Goal: Task Accomplishment & Management: Manage account settings

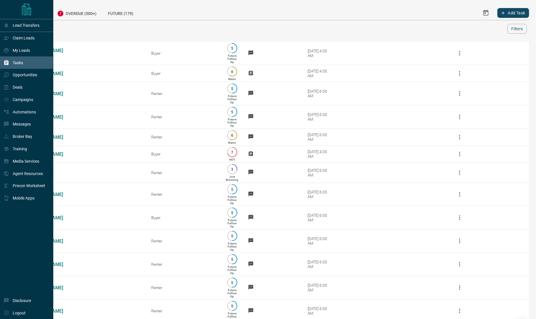
click at [15, 65] on p "Tasks" at bounding box center [18, 63] width 10 height 5
click at [27, 41] on div "Claim Leads" at bounding box center [18, 38] width 31 height 10
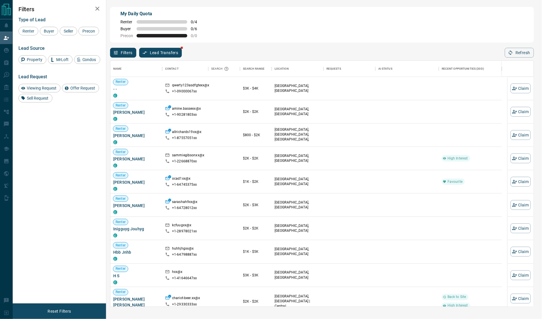
scroll to position [240, 417]
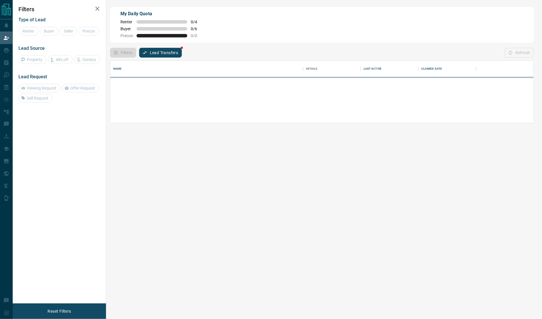
click at [32, 6] on h2 "Filters" at bounding box center [59, 9] width 82 height 7
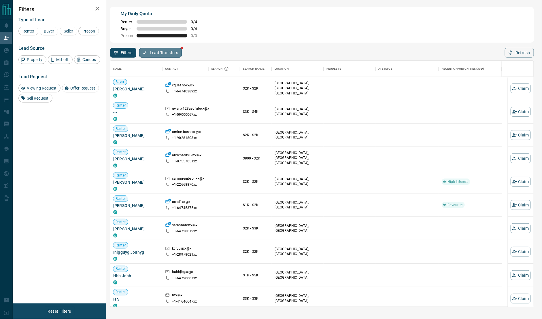
click at [160, 54] on button "Lead Transfers" at bounding box center [160, 53] width 43 height 10
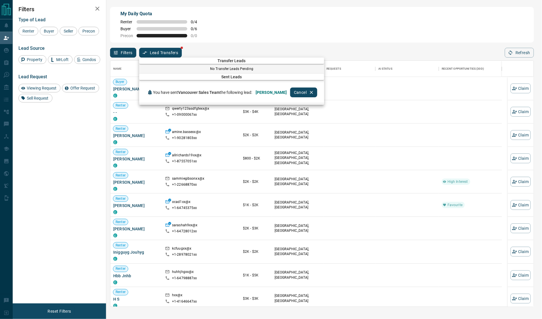
click at [314, 42] on div at bounding box center [271, 159] width 542 height 319
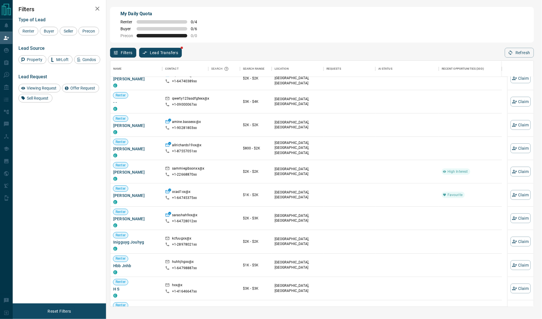
scroll to position [12, 0]
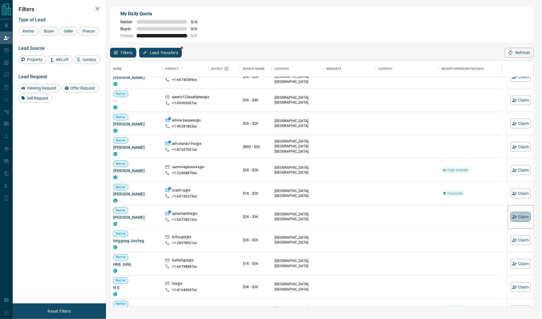
click at [516, 217] on button "Claim" at bounding box center [521, 217] width 20 height 10
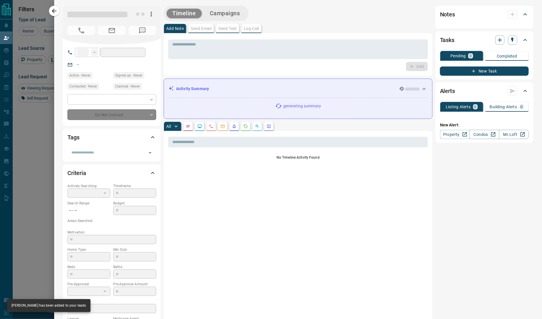
type input "**"
type input "**********"
type input "**"
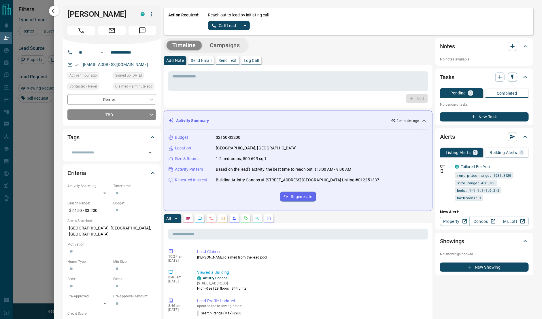
click at [240, 30] on div "Reach out to lead by initiating call Call Lead" at bounding box center [368, 21] width 321 height 18
click at [242, 27] on icon "split button" at bounding box center [245, 25] width 7 height 7
click at [229, 45] on li "Log Manual Call" at bounding box center [228, 45] width 35 height 9
click at [129, 54] on input "**********" at bounding box center [130, 52] width 45 height 9
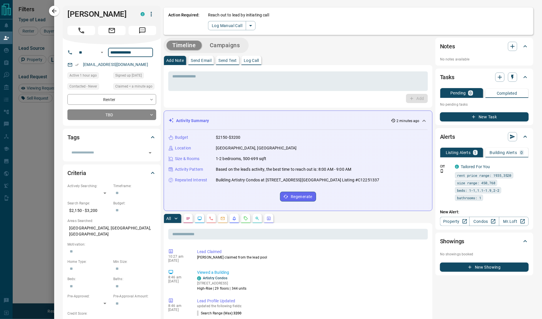
click at [129, 54] on input "**********" at bounding box center [130, 52] width 45 height 9
click at [213, 26] on button "Log Manual Call" at bounding box center [227, 25] width 38 height 9
click at [222, 26] on button "No" at bounding box center [224, 25] width 10 height 9
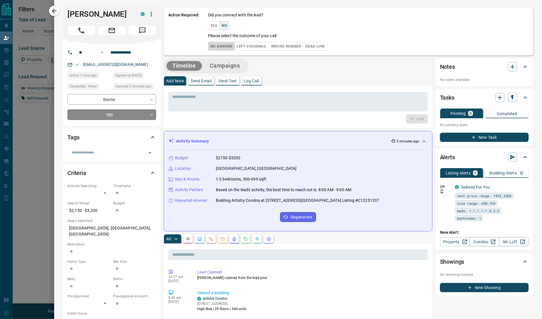
click at [224, 44] on button "No Answer" at bounding box center [221, 46] width 27 height 9
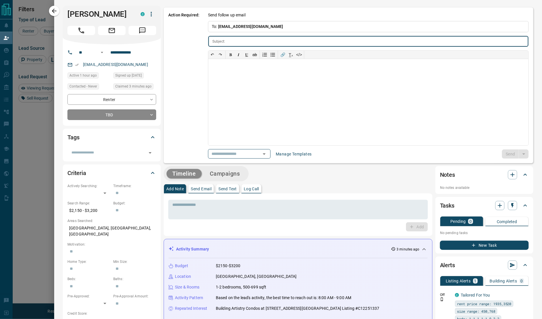
type input "**********"
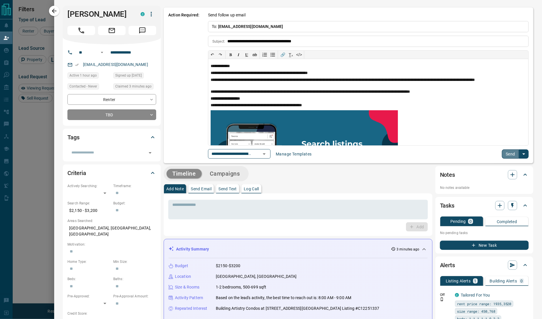
click at [510, 156] on button "Send" at bounding box center [510, 154] width 17 height 9
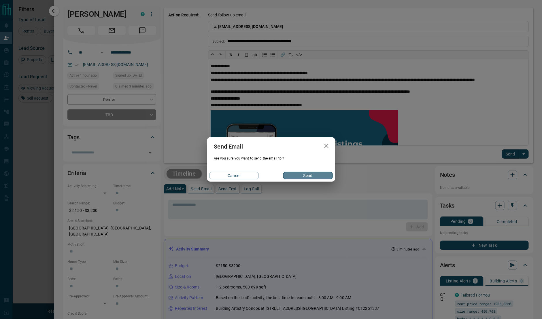
click at [323, 173] on button "Send" at bounding box center [307, 175] width 49 height 7
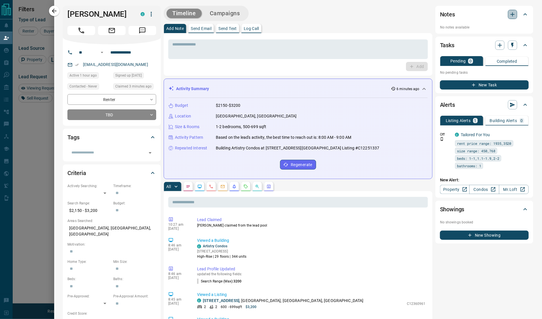
click at [509, 14] on icon "button" at bounding box center [512, 14] width 7 height 7
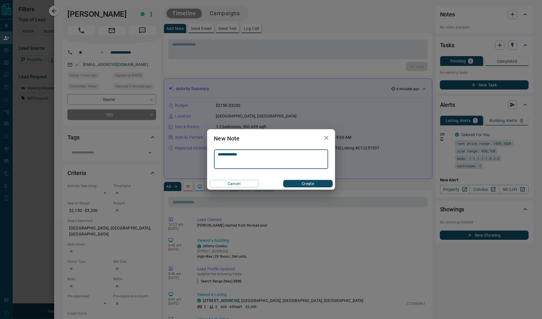
type textarea "**********"
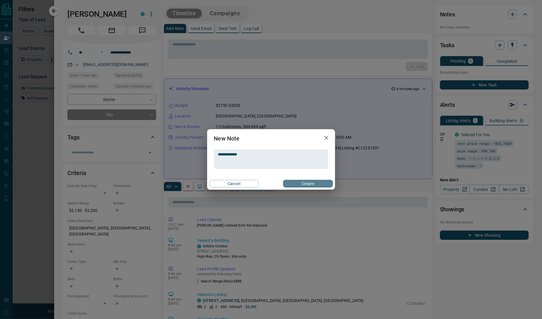
click at [306, 183] on button "Create" at bounding box center [307, 183] width 49 height 7
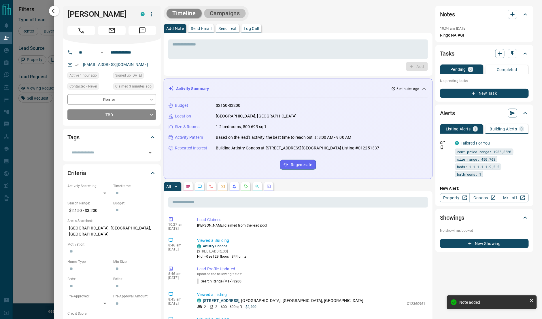
click at [235, 9] on button "Campaigns" at bounding box center [225, 14] width 42 height 10
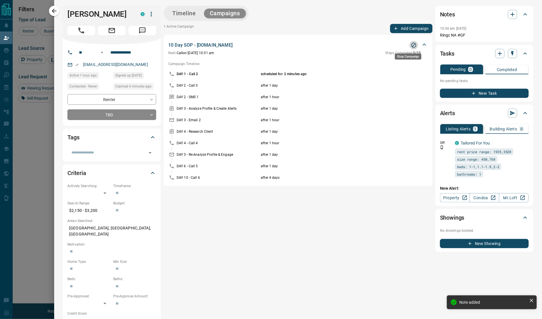
click at [410, 47] on button "Stop Campaign" at bounding box center [414, 45] width 9 height 9
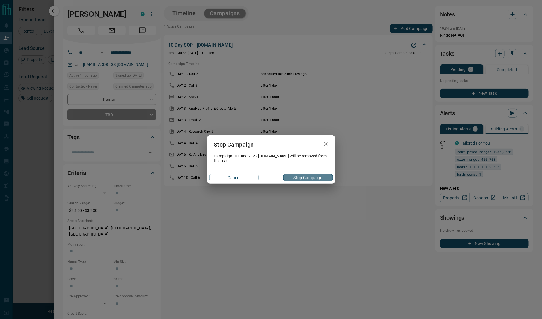
click at [304, 180] on button "Stop Campaign" at bounding box center [307, 177] width 49 height 7
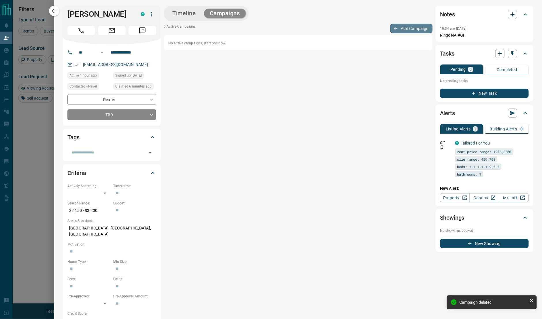
click at [407, 29] on button "Add Campaign" at bounding box center [411, 28] width 42 height 9
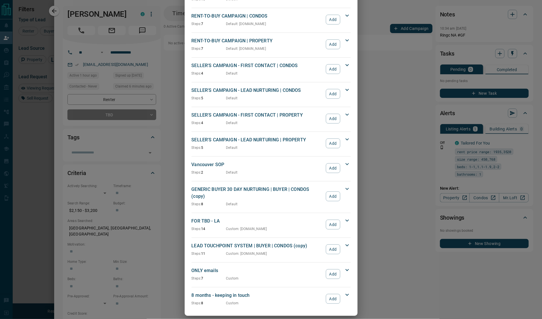
scroll to position [0, 0]
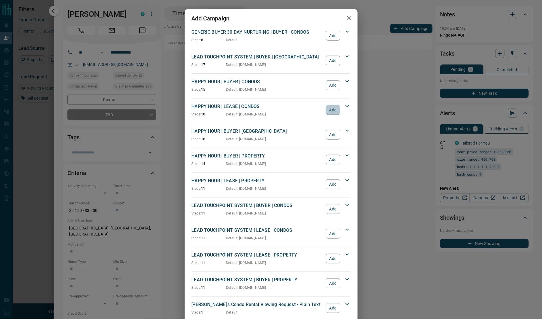
click at [328, 110] on button "Add" at bounding box center [333, 110] width 14 height 10
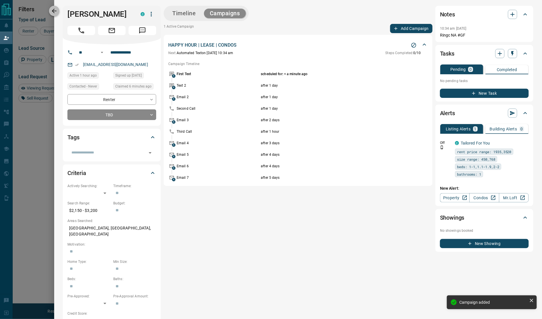
click at [52, 8] on icon "button" at bounding box center [54, 10] width 7 height 7
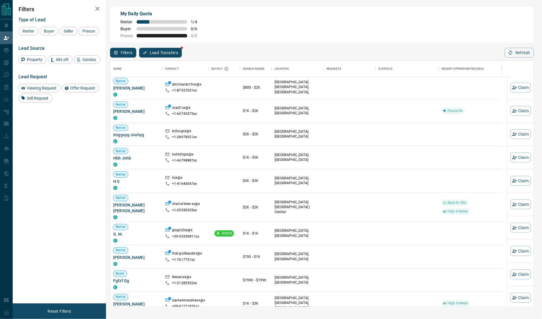
scroll to position [73, 0]
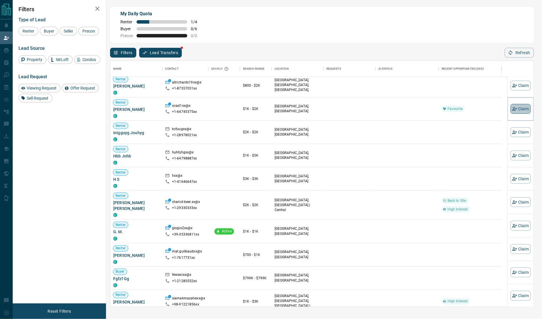
click at [514, 108] on button "Claim" at bounding box center [521, 109] width 20 height 10
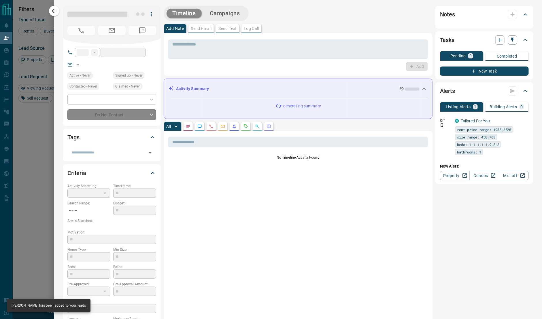
type input "**"
type input "**********"
type input "**"
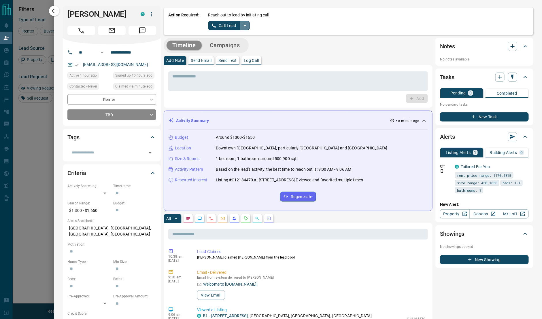
click at [248, 26] on button "split button" at bounding box center [245, 25] width 10 height 9
click at [226, 43] on li "Log Manual Call" at bounding box center [228, 45] width 35 height 9
click at [218, 28] on button "Log Manual Call" at bounding box center [227, 25] width 38 height 9
click at [223, 27] on button "No" at bounding box center [224, 25] width 10 height 9
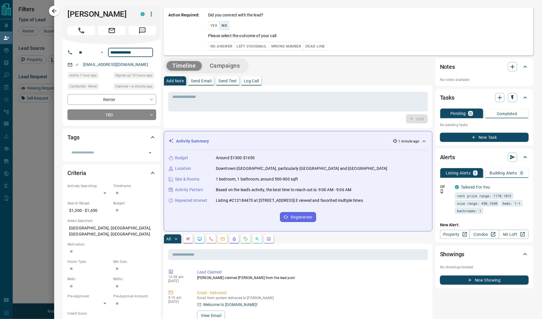
click at [119, 53] on input "**********" at bounding box center [130, 52] width 45 height 9
click at [214, 46] on button "No Answer" at bounding box center [221, 46] width 27 height 9
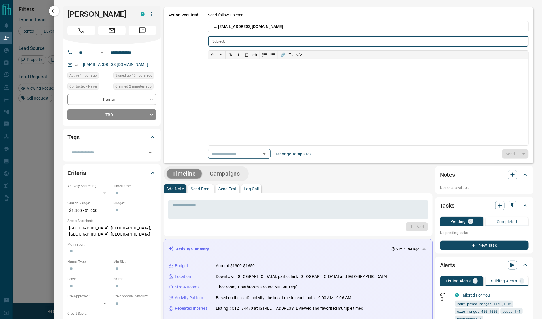
type input "**********"
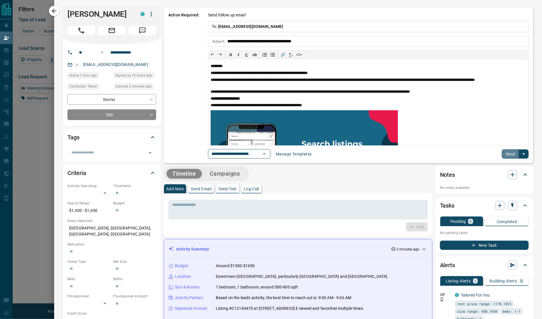
click at [504, 154] on button "Send" at bounding box center [510, 154] width 17 height 9
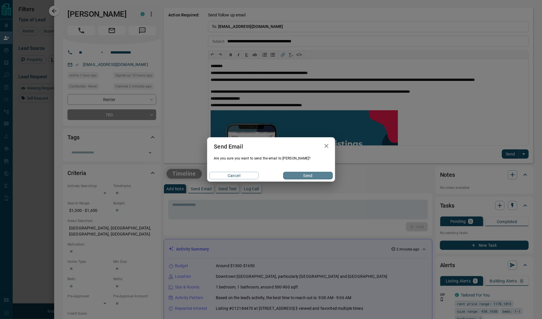
click at [310, 173] on button "Send" at bounding box center [307, 175] width 49 height 7
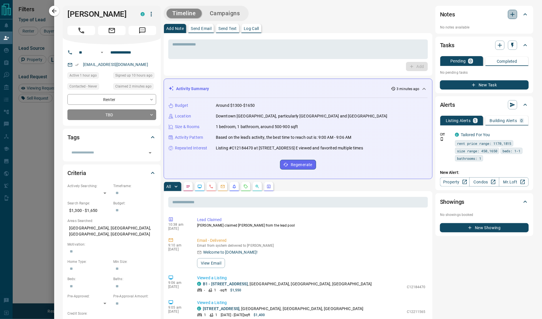
click at [511, 15] on icon "button" at bounding box center [513, 14] width 4 height 4
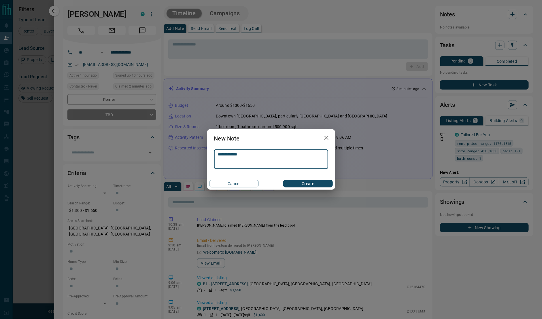
type textarea "**********"
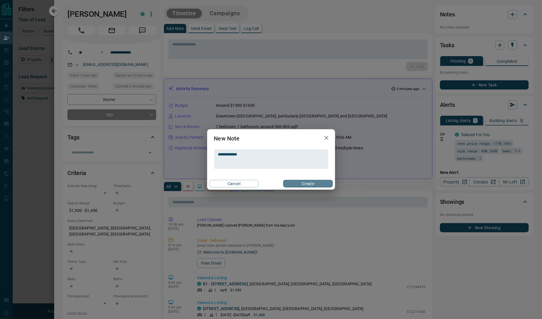
click at [312, 185] on button "Create" at bounding box center [307, 183] width 49 height 7
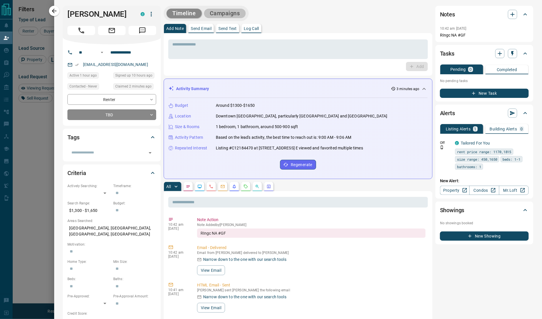
click at [231, 10] on button "Campaigns" at bounding box center [225, 14] width 42 height 10
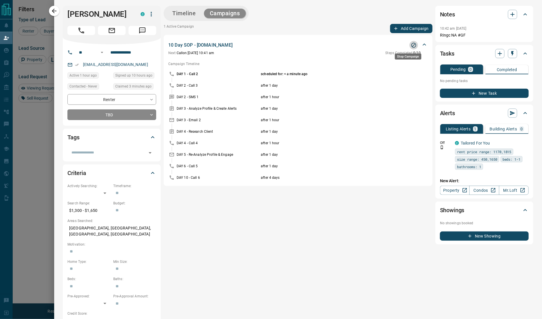
click at [411, 44] on icon "Stop Campaign" at bounding box center [414, 45] width 6 height 6
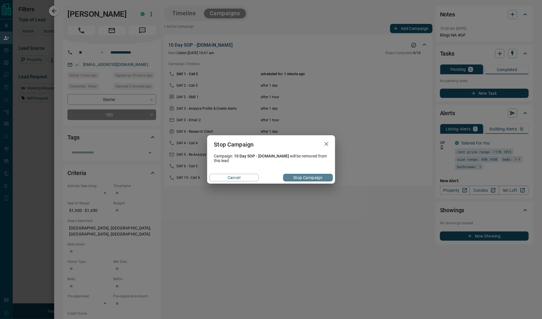
click at [296, 179] on button "Stop Campaign" at bounding box center [307, 177] width 49 height 7
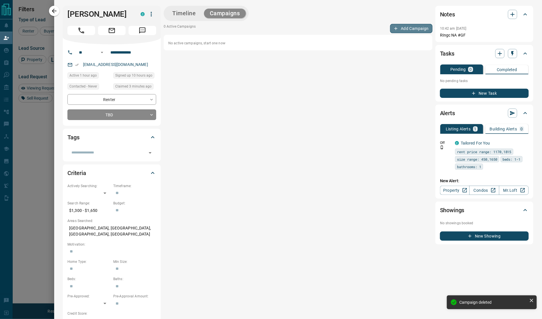
click at [396, 27] on button "Add Campaign" at bounding box center [411, 28] width 42 height 9
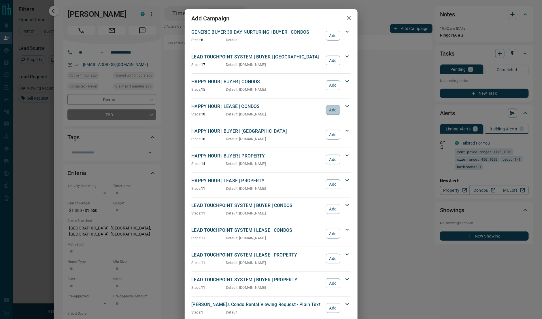
click at [328, 113] on button "Add" at bounding box center [333, 110] width 14 height 10
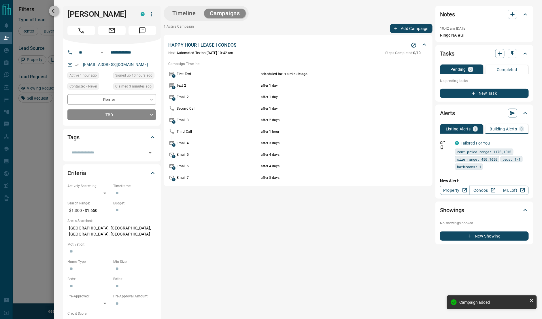
click at [58, 10] on button "button" at bounding box center [54, 11] width 10 height 10
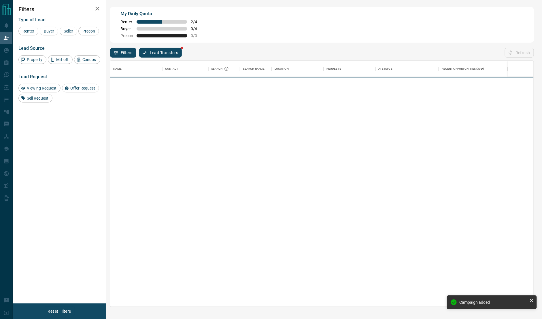
scroll to position [240, 417]
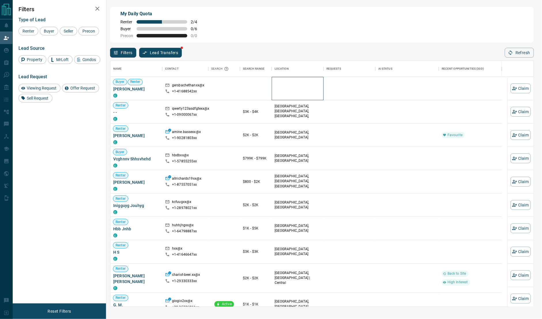
drag, startPoint x: 298, startPoint y: 92, endPoint x: 443, endPoint y: 89, distance: 145.6
click at [443, 89] on div "Buyer Renter [PERSON_NAME] C gersbachethanxx@x +1- 41688542xx" at bounding box center [306, 88] width 392 height 23
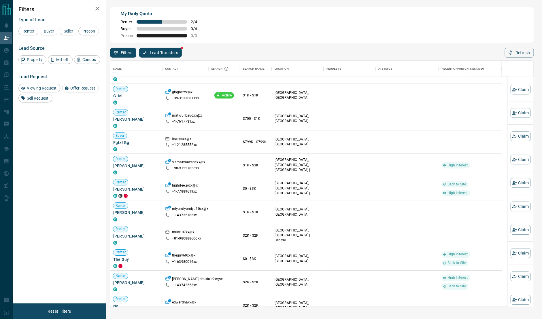
scroll to position [209, 0]
click at [28, 33] on span "Renter" at bounding box center [28, 31] width 16 height 5
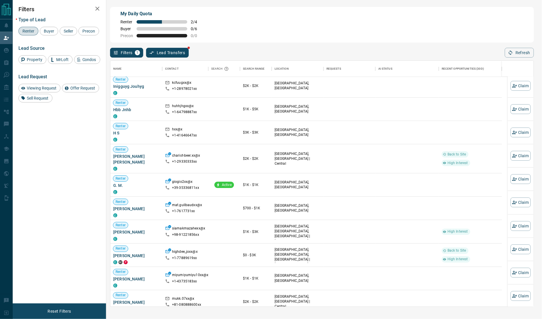
scroll to position [95, 0]
click at [514, 153] on button "Claim" at bounding box center [521, 157] width 20 height 10
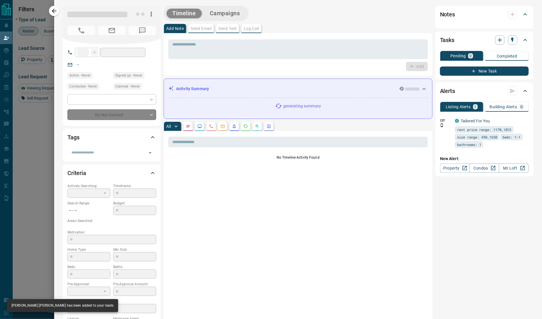
type input "**"
type input "**********"
type input "**"
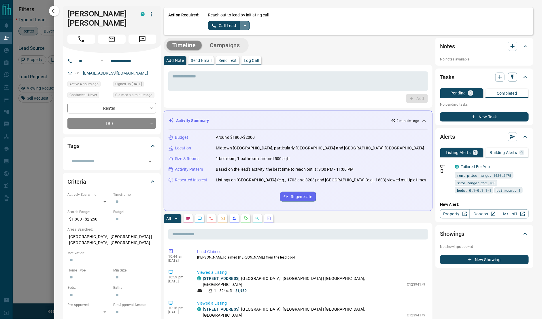
click at [246, 26] on icon "split button" at bounding box center [245, 25] width 7 height 7
click at [227, 43] on li "Log Manual Call" at bounding box center [228, 45] width 35 height 9
click at [221, 25] on button "Log Manual Call" at bounding box center [227, 25] width 38 height 9
click at [119, 56] on input "**********" at bounding box center [130, 60] width 45 height 9
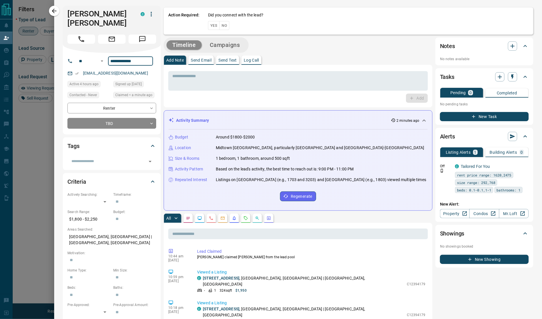
click at [119, 56] on input "**********" at bounding box center [130, 60] width 45 height 9
click at [227, 28] on button "No" at bounding box center [224, 25] width 10 height 9
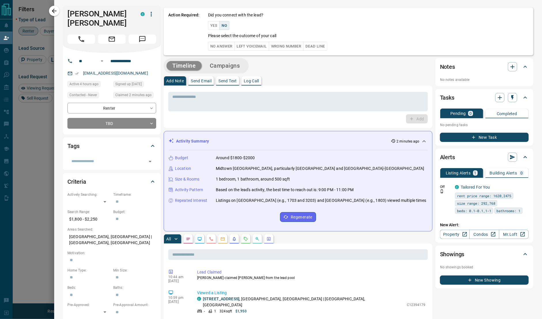
click at [332, 46] on div "Did you connect with the lead? Yes No Please select the outcome of your call No…" at bounding box center [368, 31] width 321 height 39
click at [322, 46] on button "Dead Line" at bounding box center [315, 46] width 24 height 9
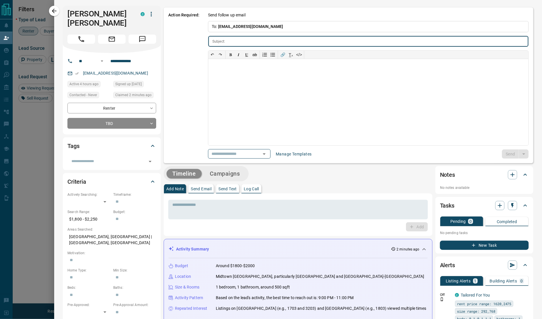
type input "**********"
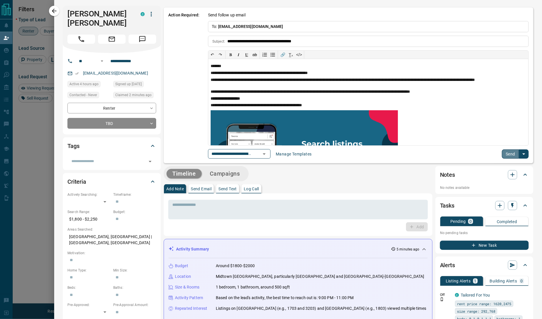
click at [503, 154] on button "Send" at bounding box center [510, 154] width 17 height 9
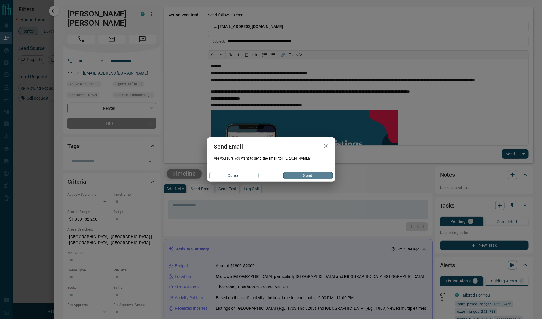
click at [307, 178] on button "Send" at bounding box center [307, 175] width 49 height 7
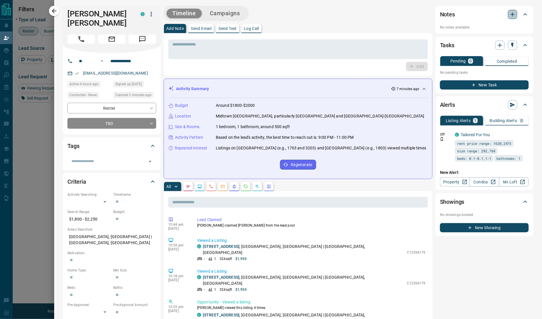
click at [509, 15] on icon "button" at bounding box center [512, 14] width 7 height 7
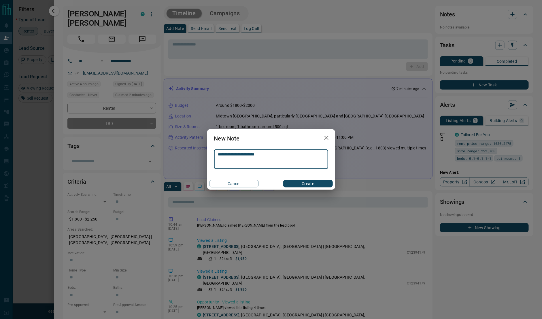
type textarea "**********"
click at [311, 183] on button "Create" at bounding box center [307, 183] width 49 height 7
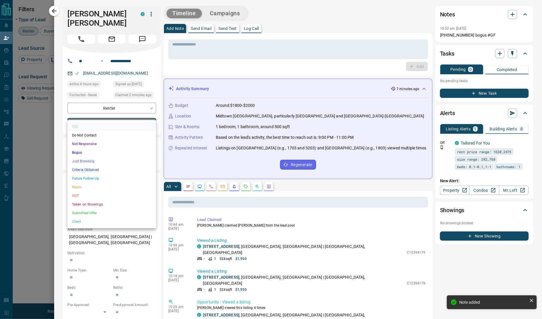
click at [133, 114] on body "Lead Transfers Claim Leads My Leads Tasks Opportunities Deals Campaigns Automat…" at bounding box center [271, 133] width 542 height 267
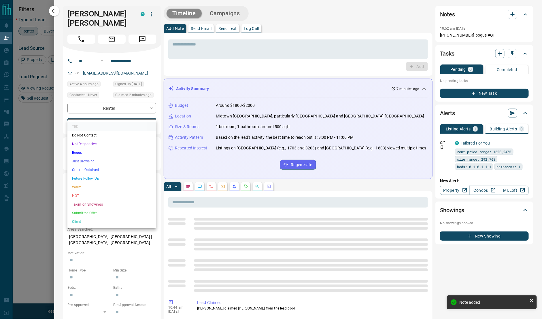
click at [81, 154] on li "Bogus" at bounding box center [111, 152] width 89 height 9
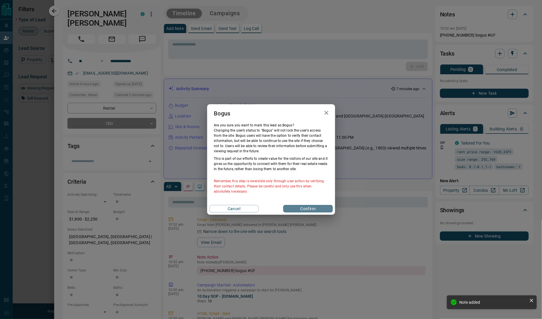
click at [312, 210] on button "Confirm" at bounding box center [307, 208] width 49 height 7
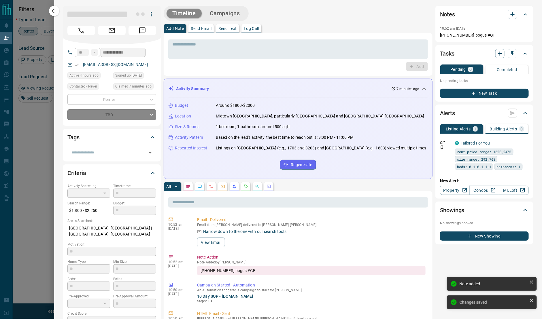
type input "**********"
type input "*"
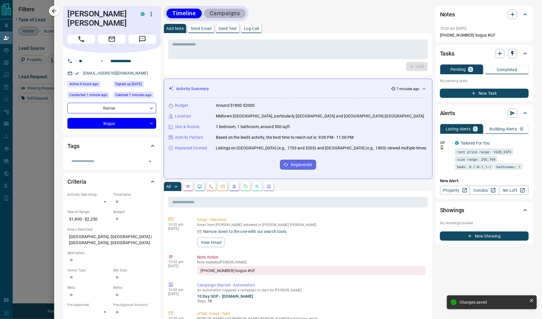
click at [229, 17] on button "Campaigns" at bounding box center [225, 14] width 42 height 10
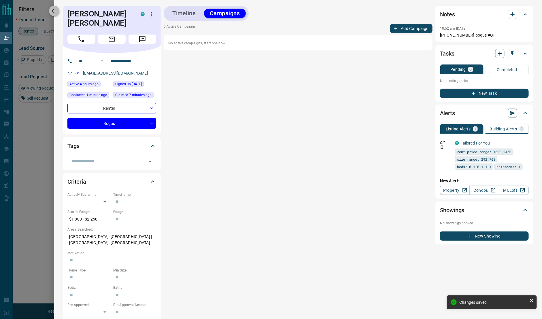
click at [51, 10] on icon "button" at bounding box center [54, 10] width 7 height 7
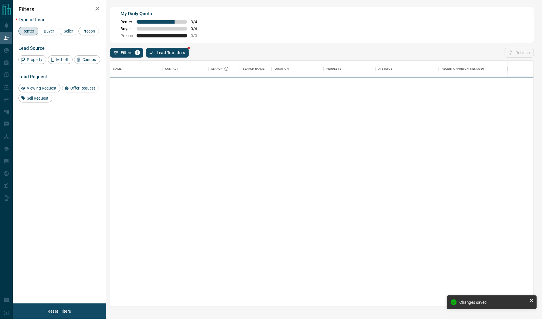
scroll to position [240, 417]
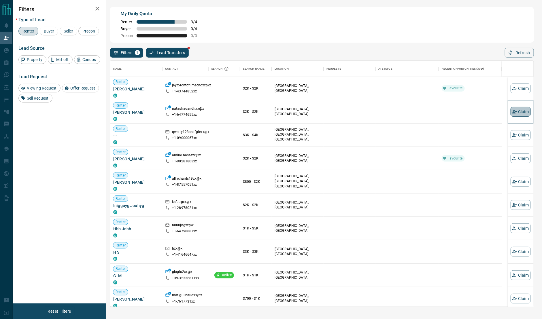
click at [512, 110] on icon "button" at bounding box center [514, 111] width 5 height 3
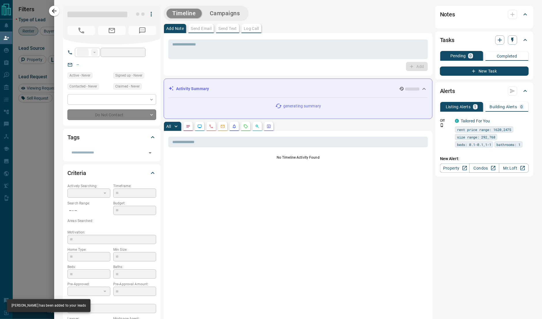
type input "**"
type input "**********"
type input "**"
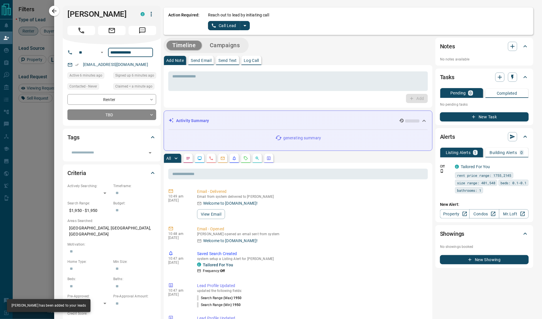
click at [118, 55] on input "**********" at bounding box center [130, 52] width 45 height 9
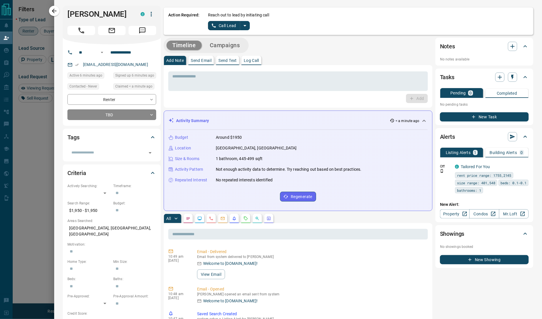
click at [320, 61] on div "Add Note Send Email Send Text Log Call" at bounding box center [298, 60] width 269 height 9
click at [244, 25] on icon "split button" at bounding box center [245, 25] width 7 height 7
click at [222, 46] on li "Log Manual Call" at bounding box center [228, 45] width 35 height 9
click at [225, 28] on button "Log Manual Call" at bounding box center [227, 25] width 38 height 9
click at [215, 27] on button "Yes" at bounding box center [214, 25] width 12 height 9
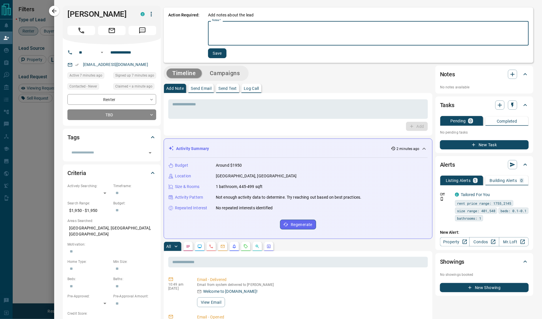
click at [258, 36] on textarea "Notes   *" at bounding box center [368, 34] width 313 height 20
type textarea "**********"
click at [220, 57] on button "Save" at bounding box center [217, 53] width 18 height 10
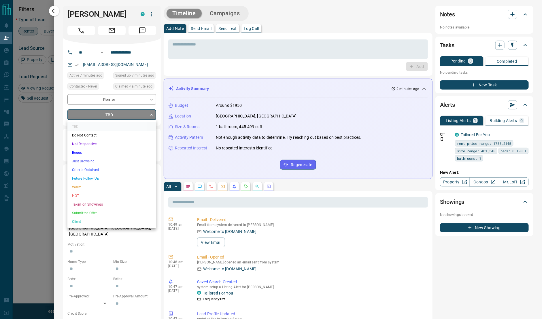
click at [130, 117] on body "Lead Transfers Claim Leads My Leads Tasks Opportunities Deals Campaigns Automat…" at bounding box center [271, 133] width 542 height 267
click at [93, 161] on li "Just Browsing" at bounding box center [111, 161] width 89 height 9
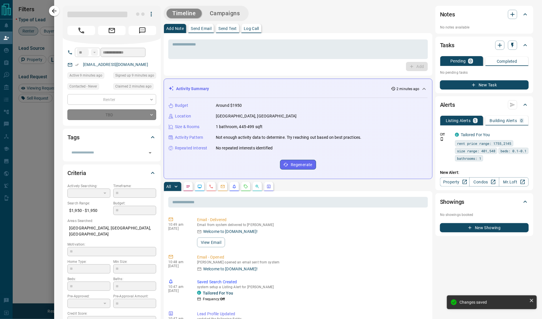
type input "*"
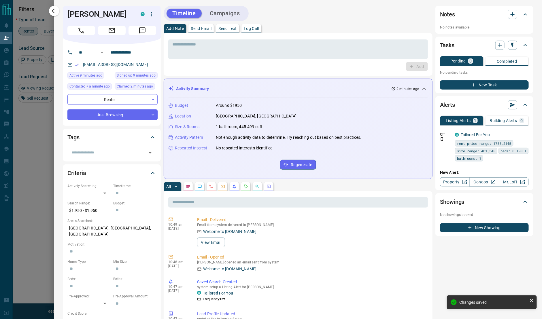
click at [236, 20] on div "Timeline Campaigns" at bounding box center [206, 13] width 85 height 15
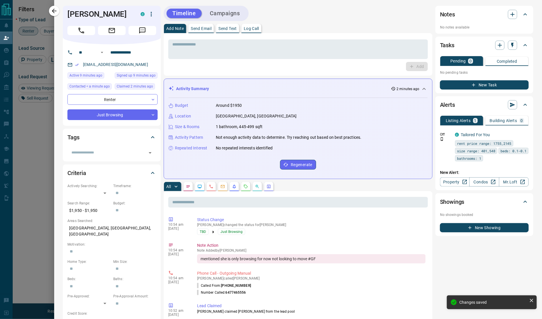
click at [232, 14] on button "Campaigns" at bounding box center [225, 14] width 42 height 10
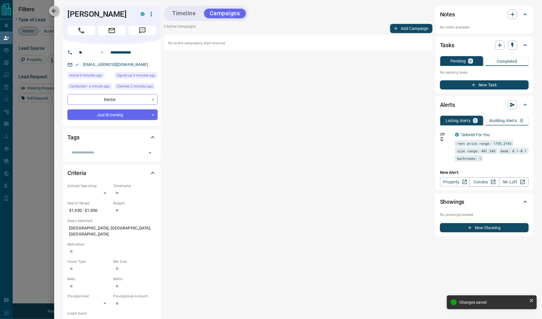
click at [56, 7] on icon "button" at bounding box center [54, 10] width 7 height 7
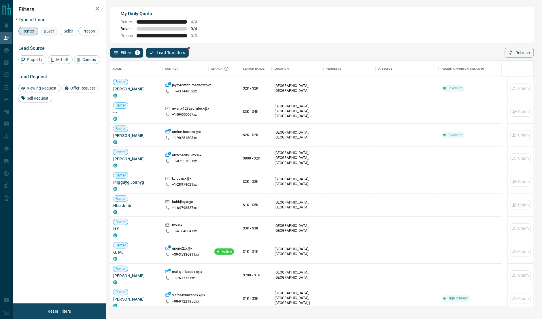
click at [53, 29] on span "Buyer" at bounding box center [49, 31] width 14 height 5
click at [27, 33] on div "Renter" at bounding box center [28, 31] width 20 height 9
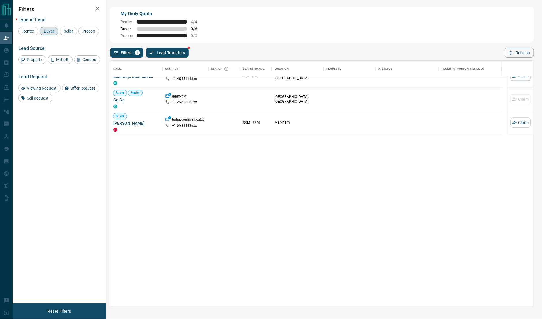
scroll to position [0, 0]
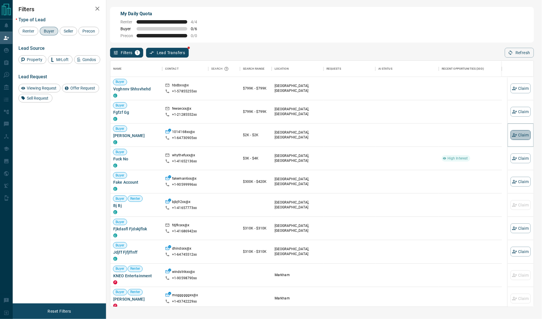
click at [512, 136] on button "Claim" at bounding box center [521, 135] width 20 height 10
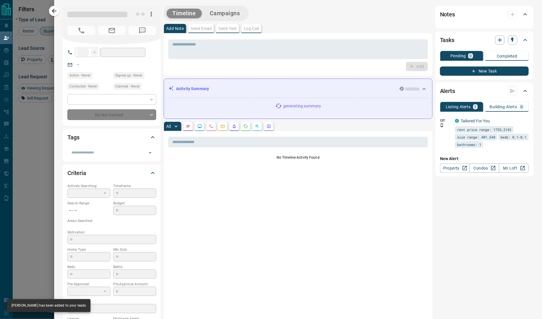
type input "**"
type input "**********"
type input "**"
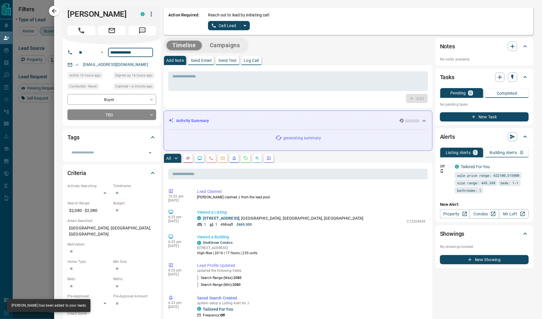
click at [136, 56] on input "**********" at bounding box center [130, 52] width 45 height 9
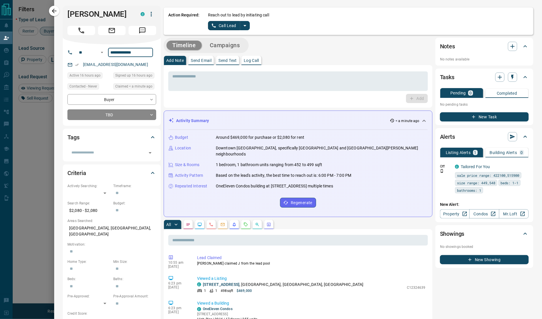
click at [243, 28] on icon "split button" at bounding box center [245, 25] width 7 height 7
click at [226, 43] on li "Log Manual Call" at bounding box center [228, 45] width 35 height 9
click at [228, 27] on button "Log Manual Call" at bounding box center [227, 25] width 38 height 9
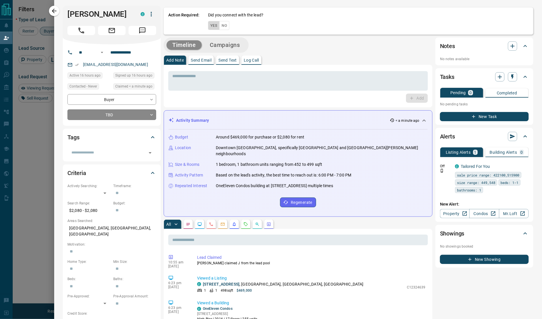
click at [215, 25] on button "Yes" at bounding box center [214, 25] width 12 height 9
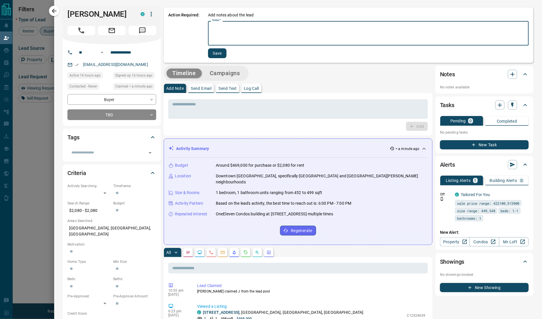
click at [305, 31] on textarea "Notes   *" at bounding box center [368, 34] width 313 height 20
type textarea "**********"
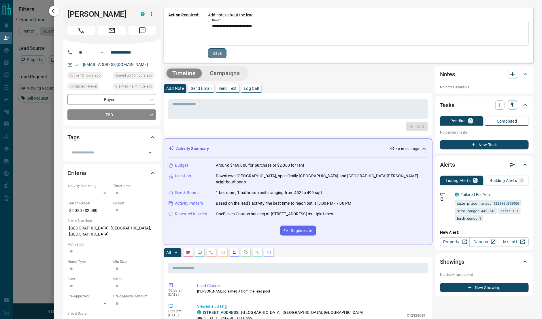
click at [222, 53] on button "Save" at bounding box center [217, 53] width 18 height 10
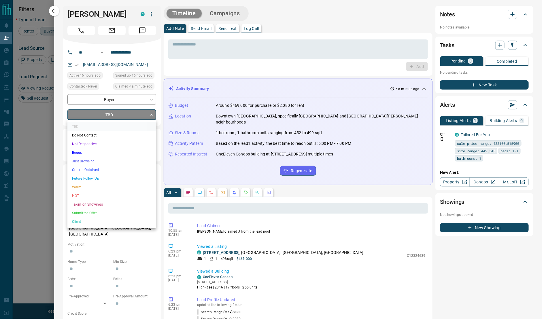
click at [112, 115] on body "Lead Transfers Claim Leads My Leads Tasks Opportunities Deals Campaigns Automat…" at bounding box center [271, 133] width 542 height 267
click at [231, 15] on div at bounding box center [271, 159] width 542 height 319
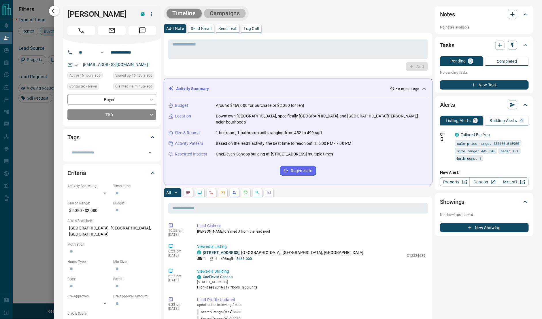
click at [231, 15] on button "Campaigns" at bounding box center [225, 14] width 42 height 10
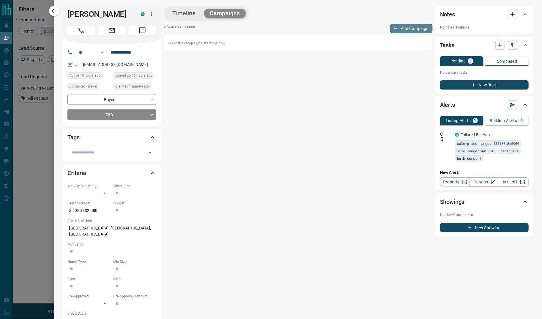
click at [416, 25] on button "Add Campaign" at bounding box center [411, 28] width 42 height 9
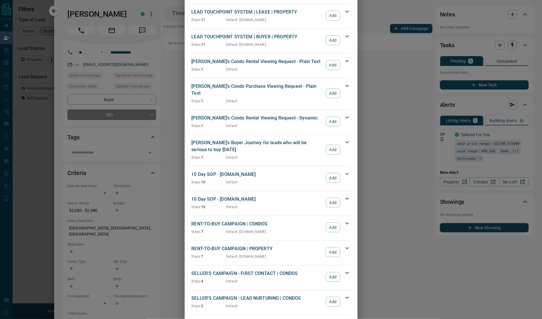
scroll to position [243, 0]
click at [333, 174] on button "Add" at bounding box center [333, 179] width 14 height 10
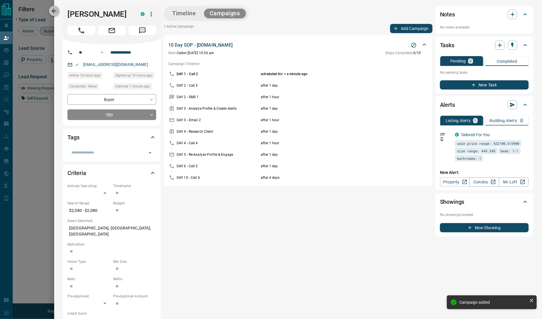
click at [54, 10] on icon "button" at bounding box center [54, 11] width 5 height 5
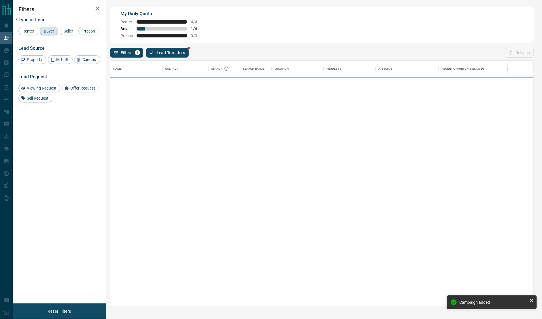
scroll to position [240, 417]
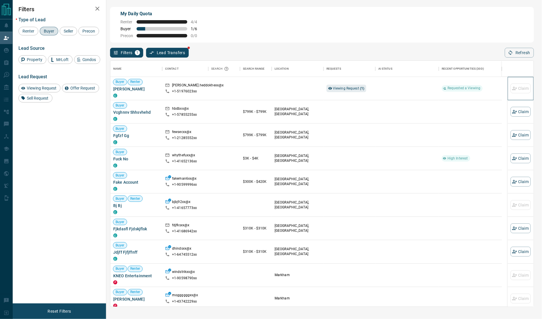
click at [514, 94] on div "Claim" at bounding box center [521, 88] width 20 height 23
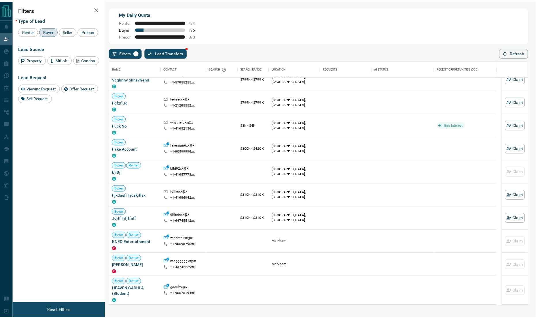
scroll to position [0, 0]
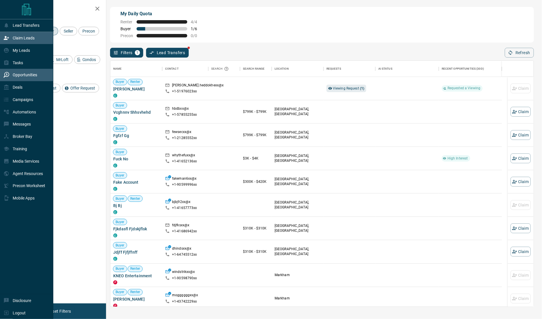
click at [18, 80] on div "Opportunities" at bounding box center [26, 75] width 53 height 12
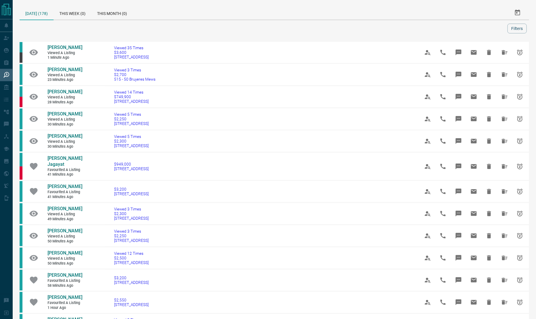
click at [33, 27] on div at bounding box center [265, 29] width 486 height 10
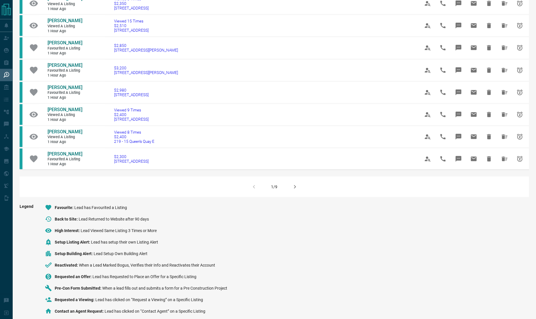
scroll to position [326, 0]
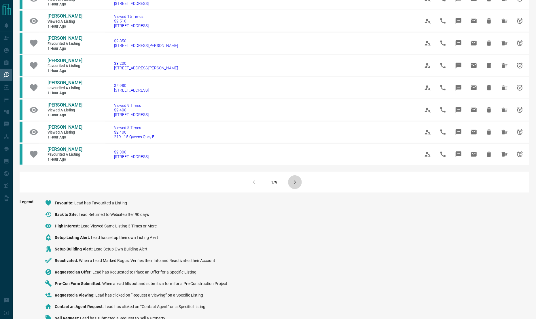
click at [292, 186] on icon "button" at bounding box center [295, 182] width 7 height 7
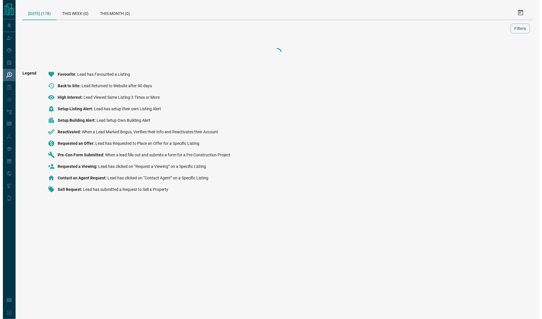
scroll to position [0, 0]
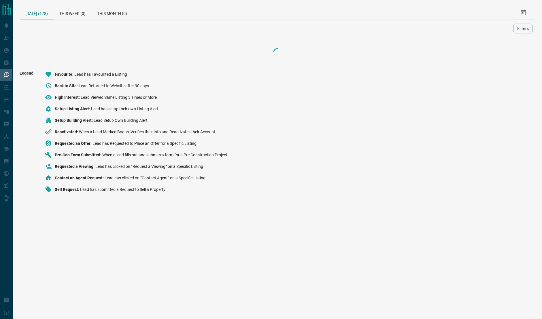
click at [292, 186] on div "Legend Favourite Lead has Favourited a Listing Back to Site Lead Returned to We…" at bounding box center [278, 134] width 516 height 127
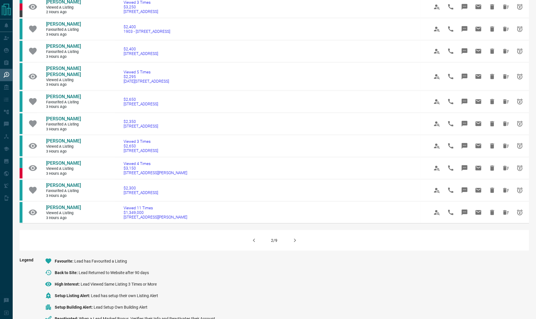
scroll to position [325, 0]
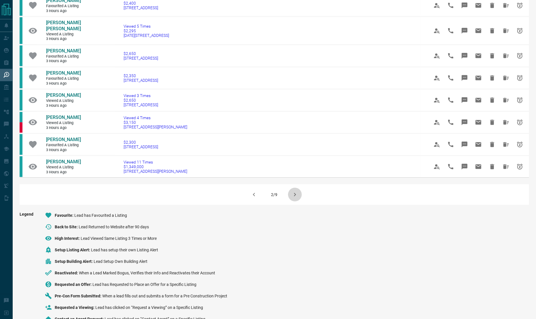
click at [292, 191] on icon "button" at bounding box center [295, 194] width 7 height 7
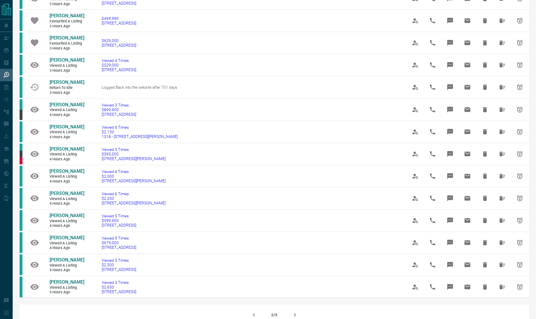
scroll to position [358, 0]
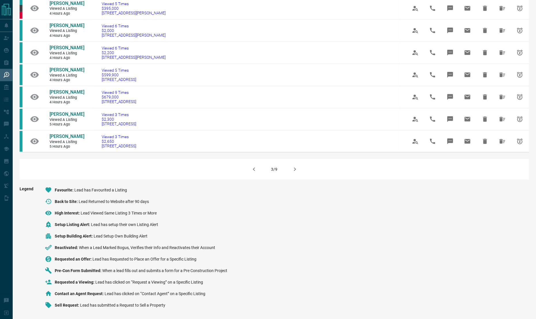
click at [294, 177] on div "3/9" at bounding box center [275, 169] width 510 height 21
click at [295, 173] on button "button" at bounding box center [295, 170] width 14 height 14
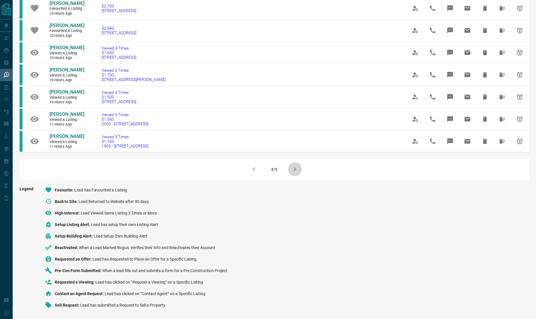
click at [295, 173] on button "button" at bounding box center [295, 170] width 14 height 14
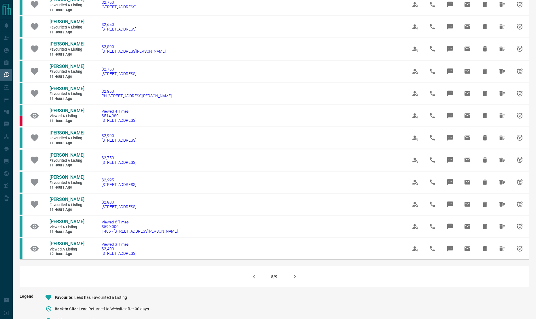
scroll to position [334, 0]
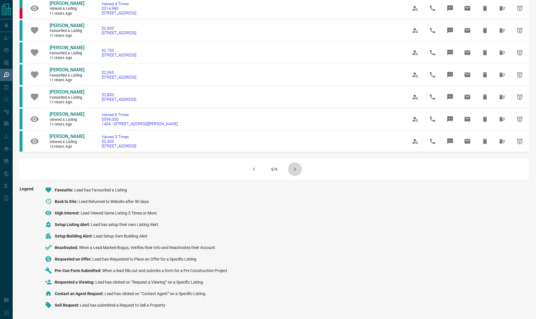
click at [295, 173] on button "button" at bounding box center [295, 170] width 14 height 14
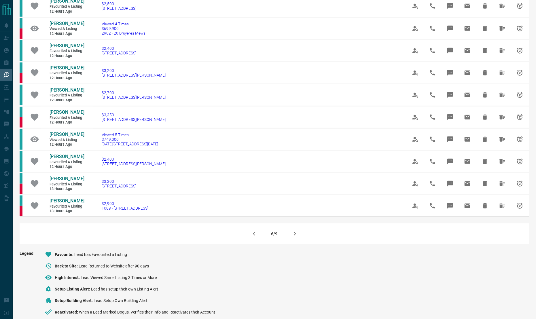
scroll to position [412, 0]
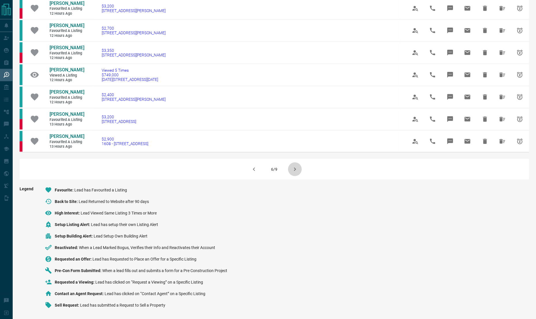
click at [295, 173] on button "button" at bounding box center [295, 170] width 14 height 14
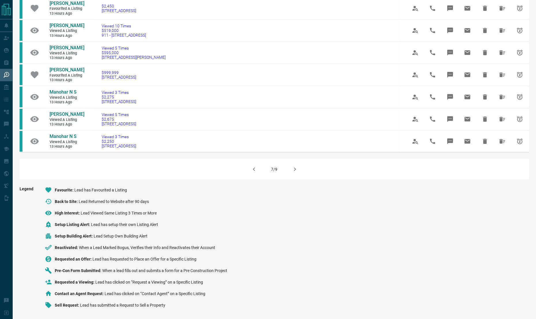
scroll to position [358, 0]
click at [295, 173] on button "button" at bounding box center [295, 170] width 14 height 14
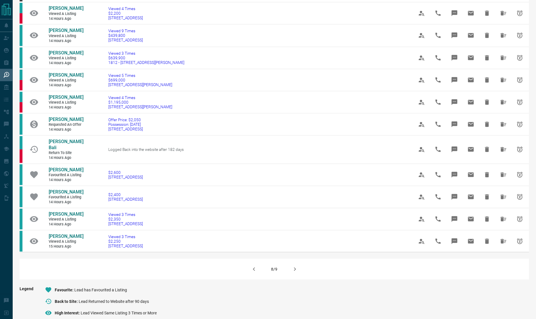
scroll to position [370, 0]
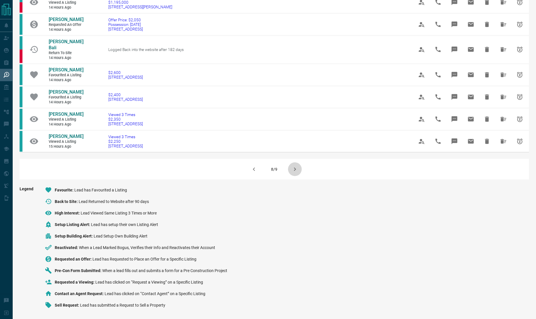
click at [295, 173] on button "button" at bounding box center [295, 170] width 14 height 14
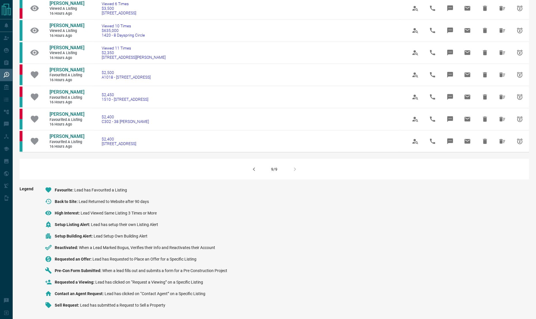
scroll to position [308, 0]
click at [254, 171] on icon "button" at bounding box center [254, 169] width 2 height 3
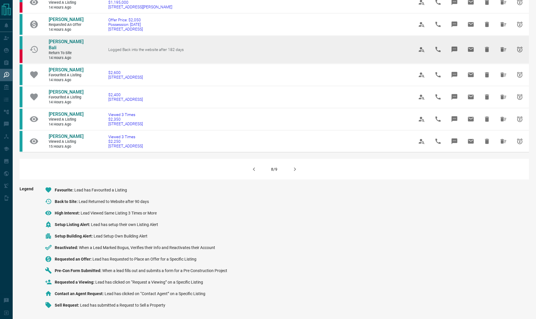
scroll to position [356, 0]
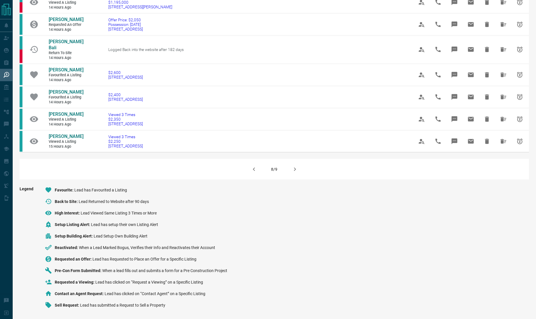
click at [252, 173] on icon "button" at bounding box center [254, 169] width 7 height 7
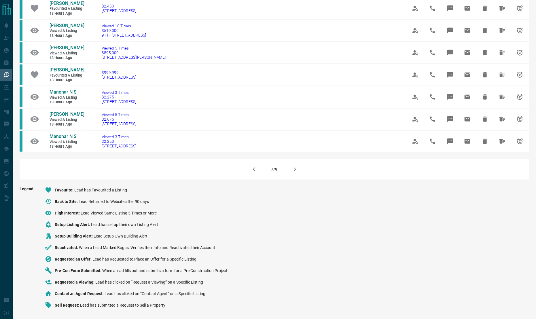
scroll to position [350, 0]
click at [258, 176] on button "button" at bounding box center [254, 170] width 14 height 14
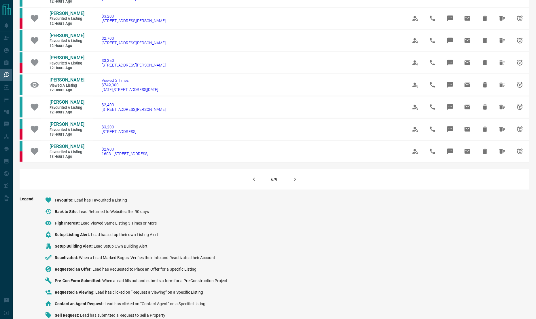
scroll to position [379, 0]
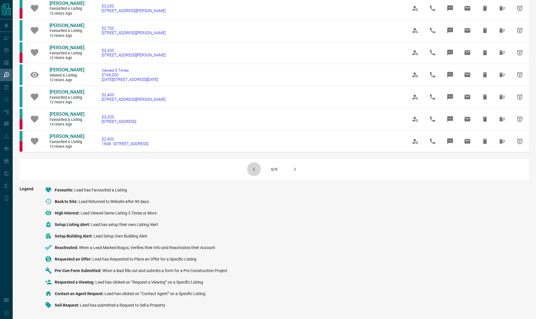
click at [255, 173] on icon "button" at bounding box center [254, 169] width 7 height 7
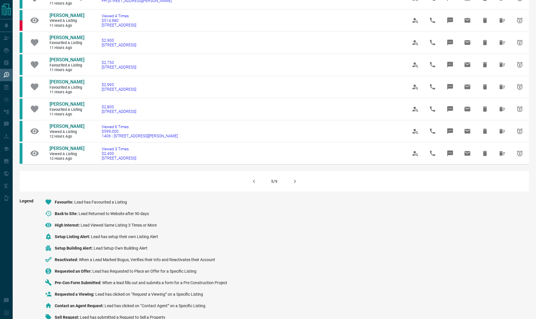
scroll to position [321, 0]
click at [253, 178] on button "button" at bounding box center [254, 181] width 14 height 14
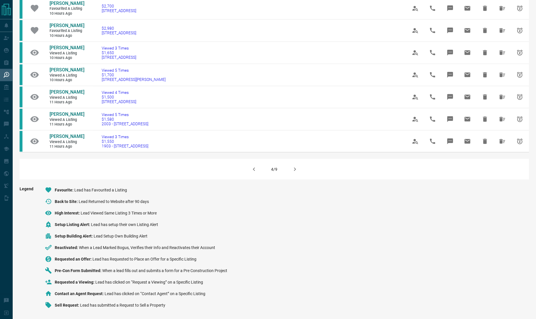
scroll to position [382, 0]
click at [250, 173] on button "button" at bounding box center [254, 170] width 14 height 14
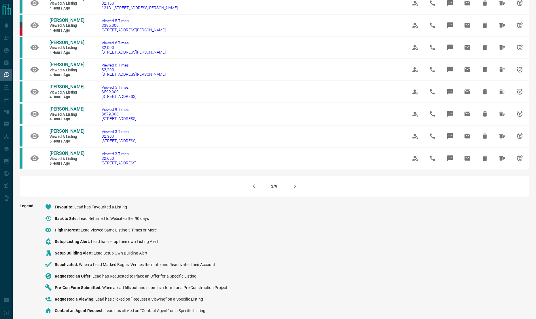
scroll to position [318, 0]
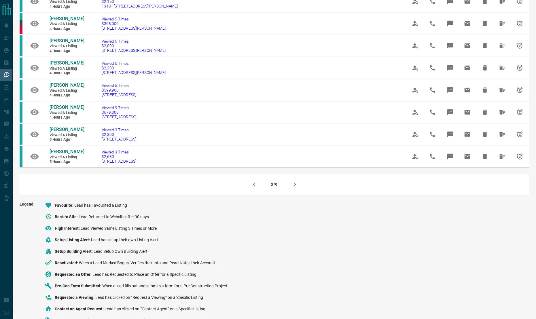
click at [255, 188] on icon "button" at bounding box center [254, 184] width 7 height 7
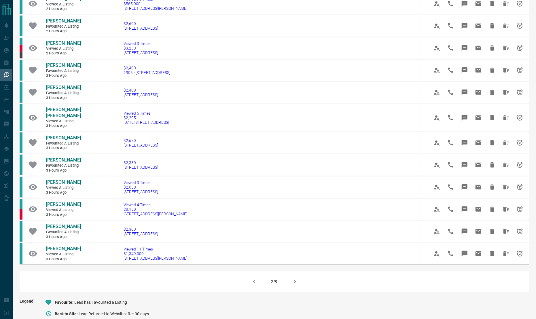
scroll to position [252, 0]
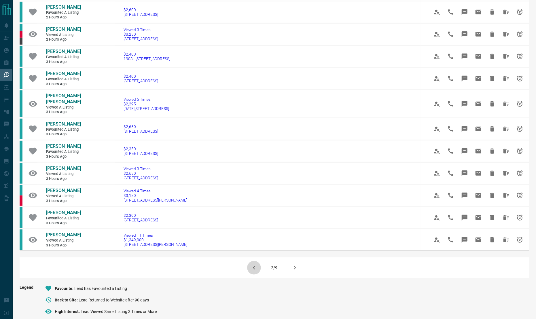
click at [254, 266] on icon "button" at bounding box center [254, 267] width 2 height 3
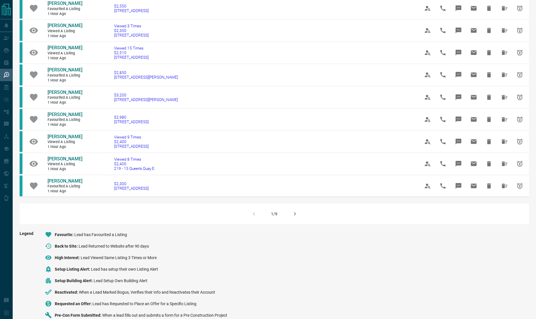
scroll to position [301, 0]
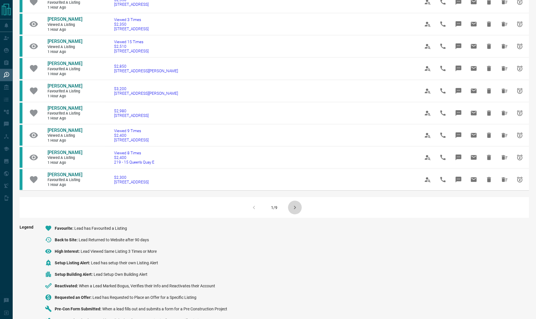
click at [294, 204] on button "button" at bounding box center [295, 208] width 14 height 14
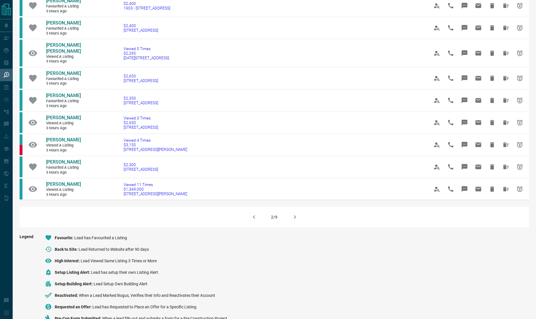
scroll to position [304, 0]
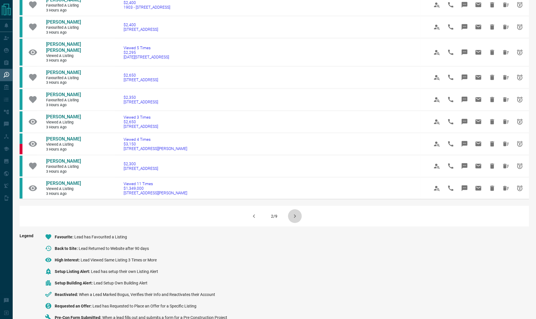
click at [294, 210] on button "button" at bounding box center [295, 217] width 14 height 14
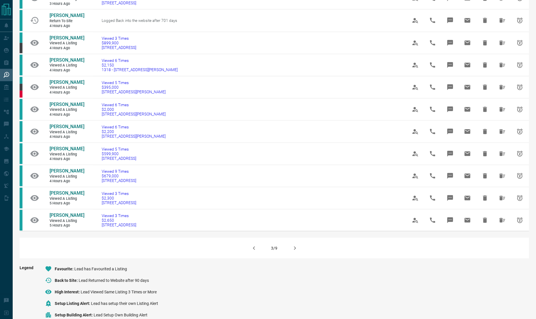
scroll to position [256, 0]
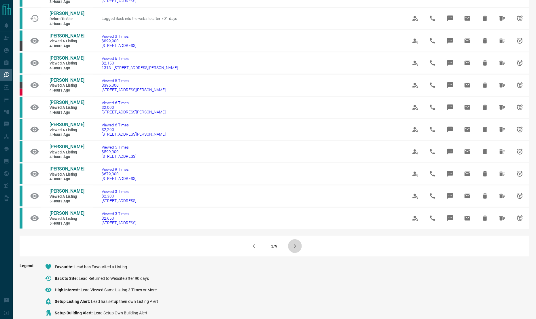
click at [294, 250] on icon "button" at bounding box center [295, 246] width 7 height 7
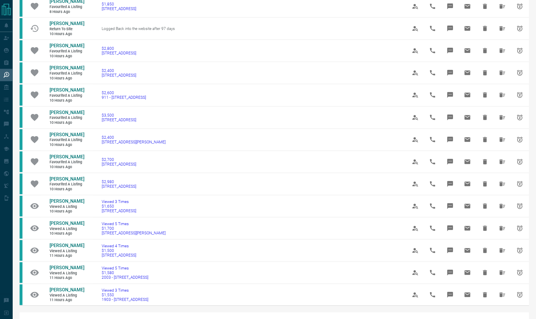
scroll to position [382, 0]
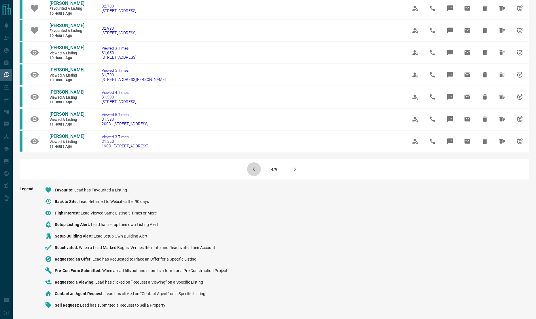
click at [255, 169] on icon "button" at bounding box center [254, 169] width 7 height 7
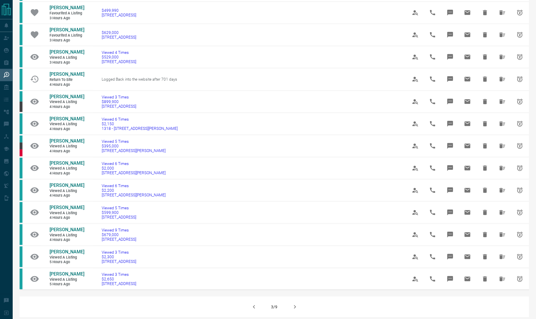
scroll to position [289, 0]
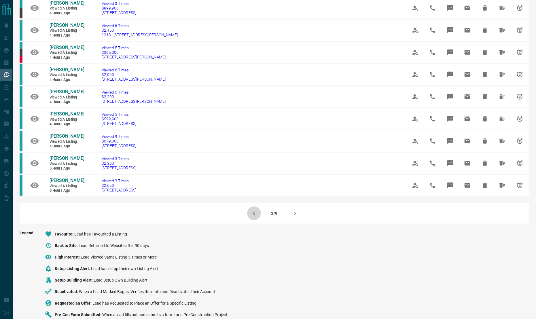
click at [249, 220] on button "button" at bounding box center [254, 214] width 14 height 14
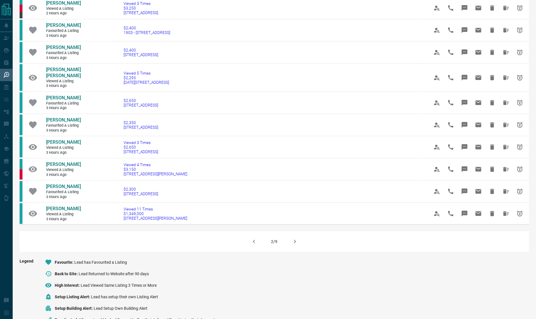
scroll to position [279, 0]
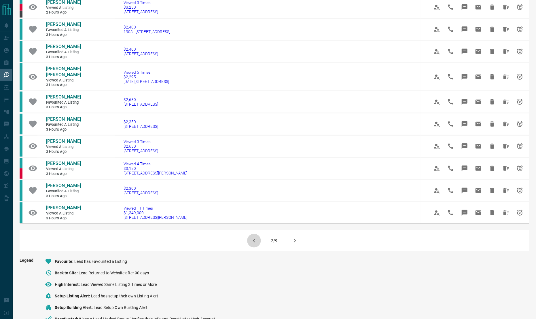
click at [254, 237] on icon "button" at bounding box center [254, 240] width 7 height 7
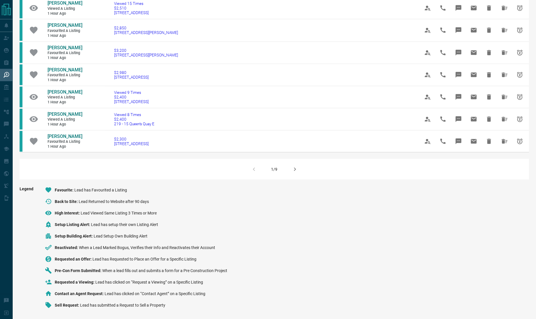
scroll to position [0, 0]
